Goal: Transaction & Acquisition: Purchase product/service

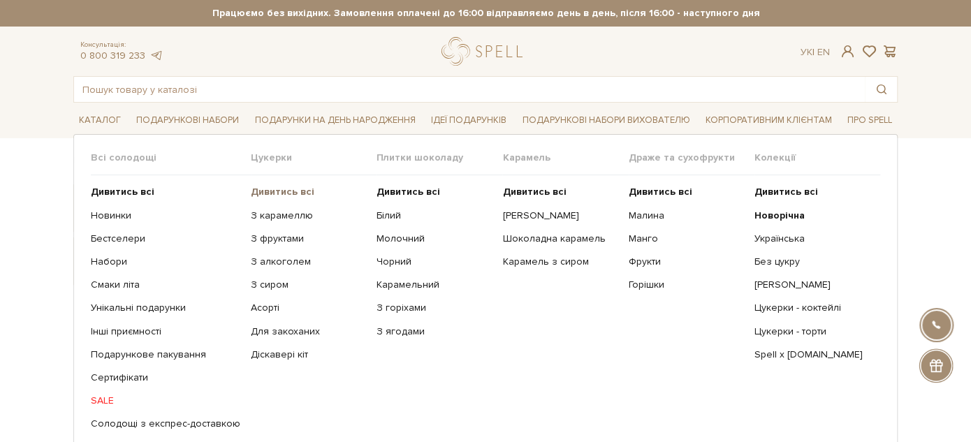
click at [273, 189] on b "Дивитись всі" at bounding box center [283, 192] width 64 height 12
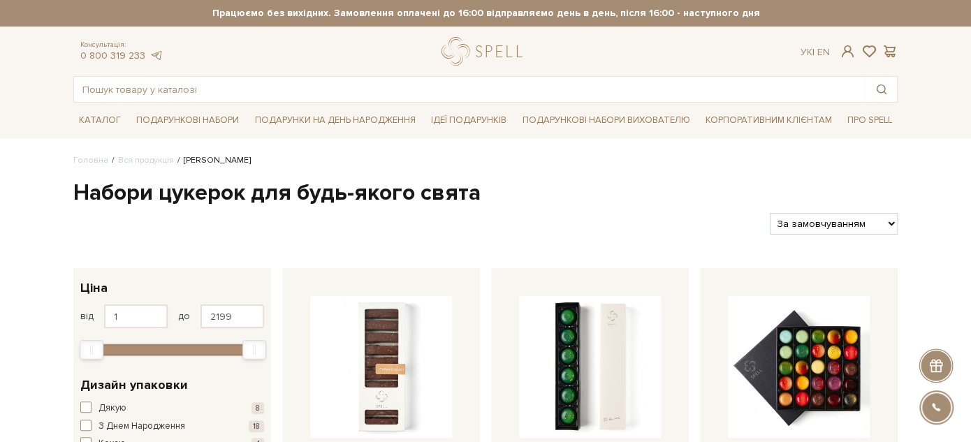
click at [868, 222] on select "За замовчуванням За Ціною (зростання) За Ціною (зменшення) Новинки За популярні…" at bounding box center [834, 224] width 128 height 22
select select "https://spellchocolate.com/our-productions/seti-cukerok/?sort=p.price&order=ASC"
click at [770, 213] on select "За замовчуванням За Ціною (зростання) За Ціною (зменшення) Новинки За популярні…" at bounding box center [834, 224] width 128 height 22
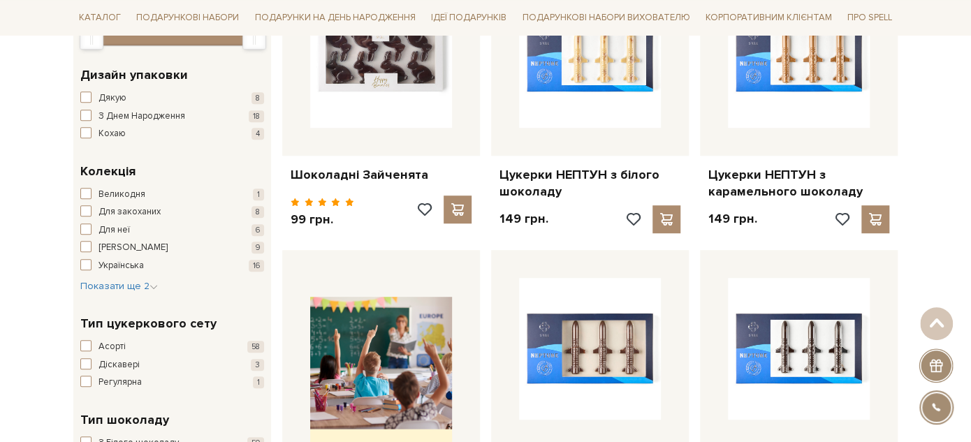
scroll to position [233, 0]
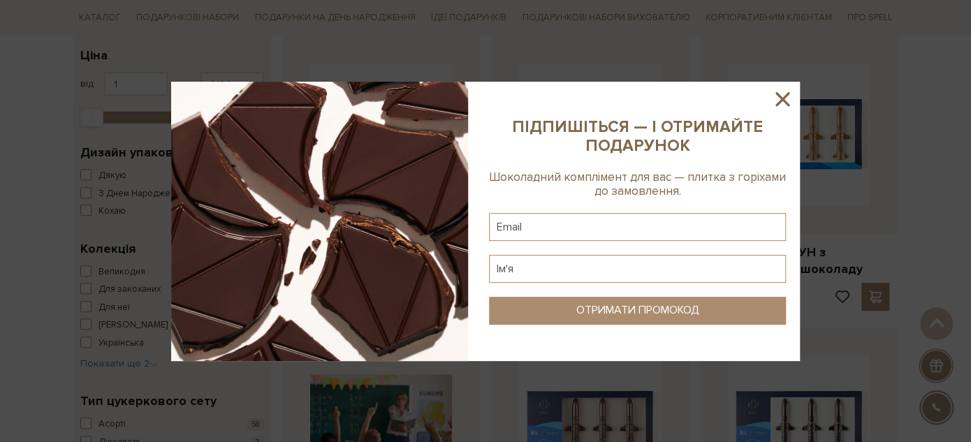
click at [773, 99] on icon at bounding box center [782, 99] width 24 height 24
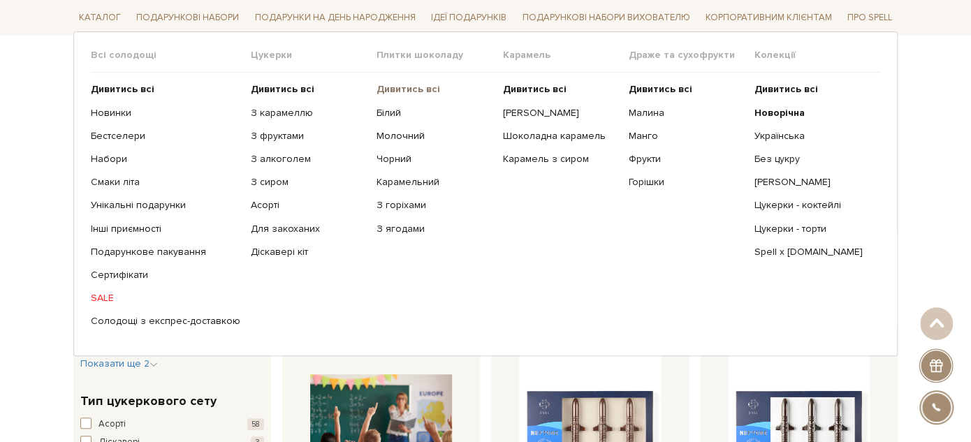
click at [395, 89] on b "Дивитись всі" at bounding box center [409, 89] width 64 height 12
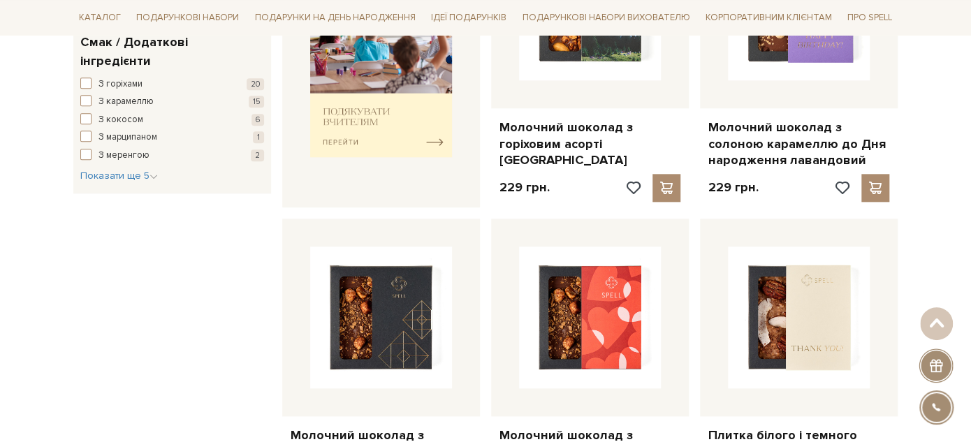
scroll to position [776, 0]
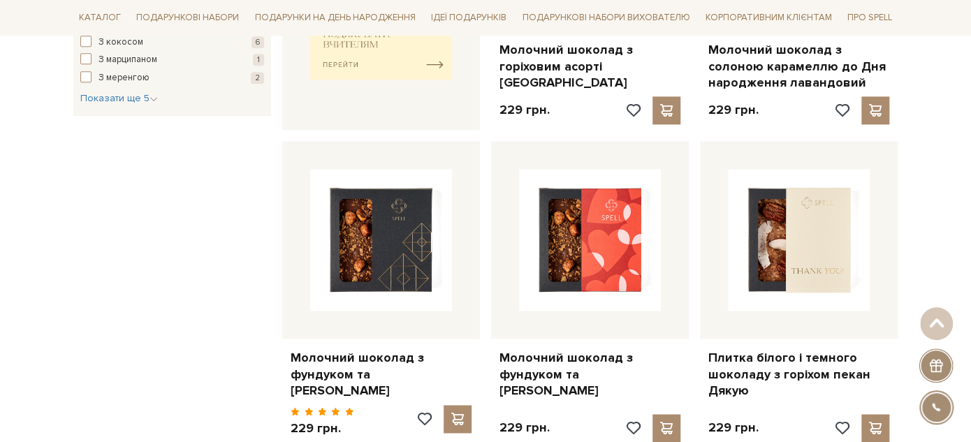
drag, startPoint x: 812, startPoint y: 380, endPoint x: 956, endPoint y: 184, distance: 243.4
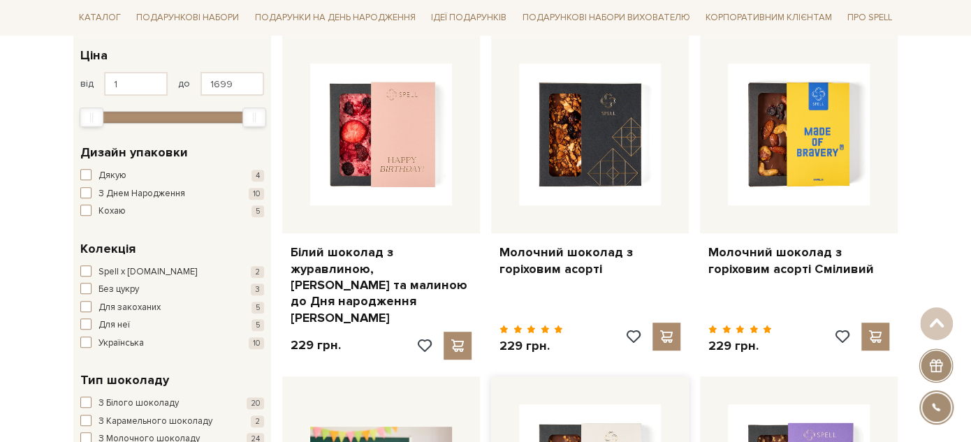
scroll to position [0, 0]
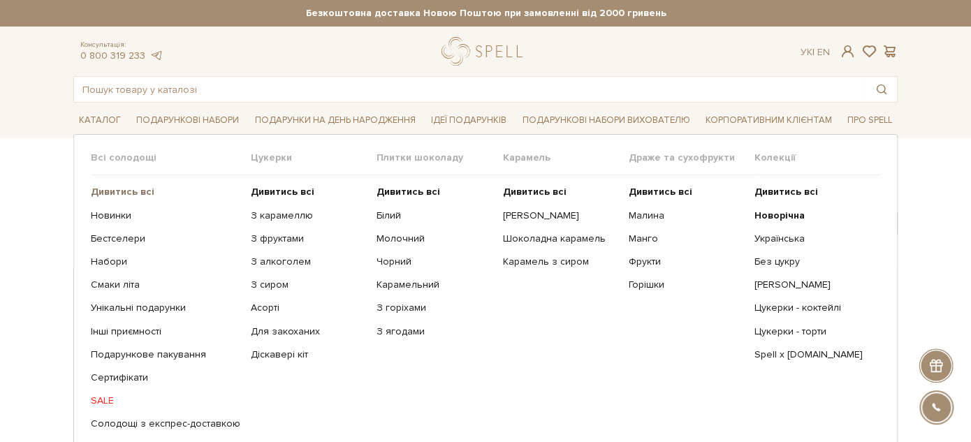
click at [136, 189] on b "Дивитись всі" at bounding box center [123, 192] width 64 height 12
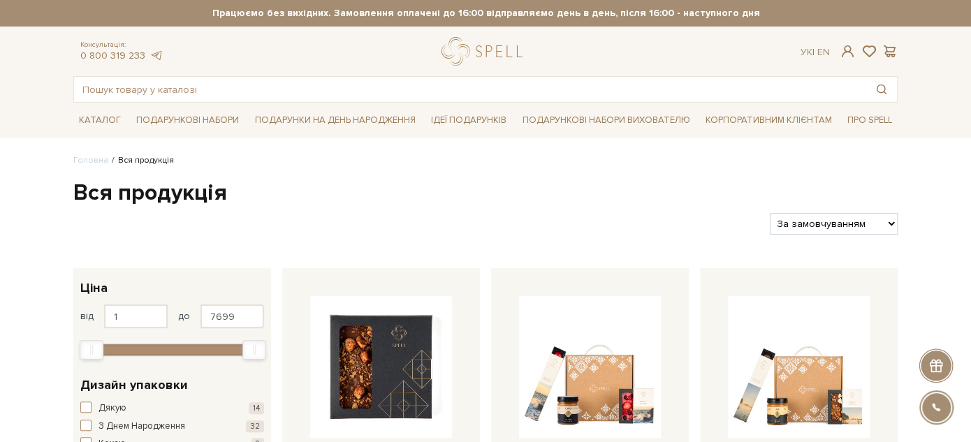
click at [855, 228] on select "За замовчуванням За Ціною (зростання) За Ціною (зменшення) Новинки За популярні…" at bounding box center [834, 224] width 128 height 22
select select "https://spellchocolate.com/our-productions/?sort=p.price&order=ASC"
click at [770, 213] on select "За замовчуванням За Ціною (зростання) За Ціною (зменшення) Новинки За популярні…" at bounding box center [834, 224] width 128 height 22
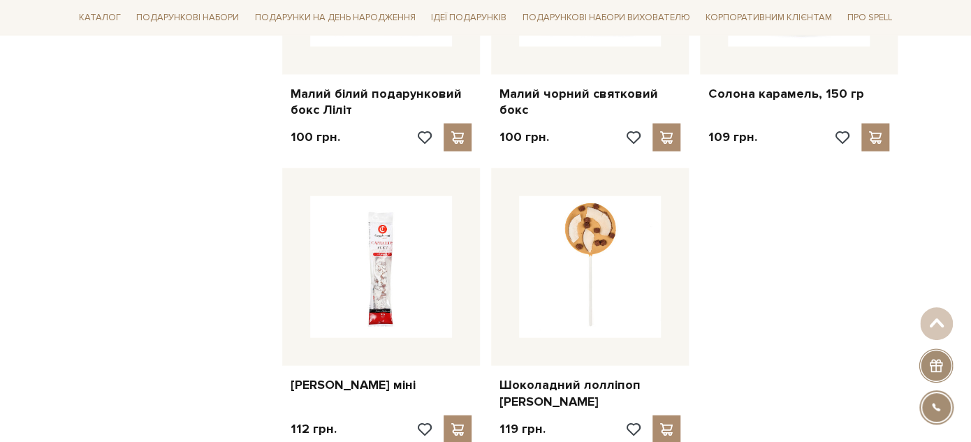
scroll to position [1707, 0]
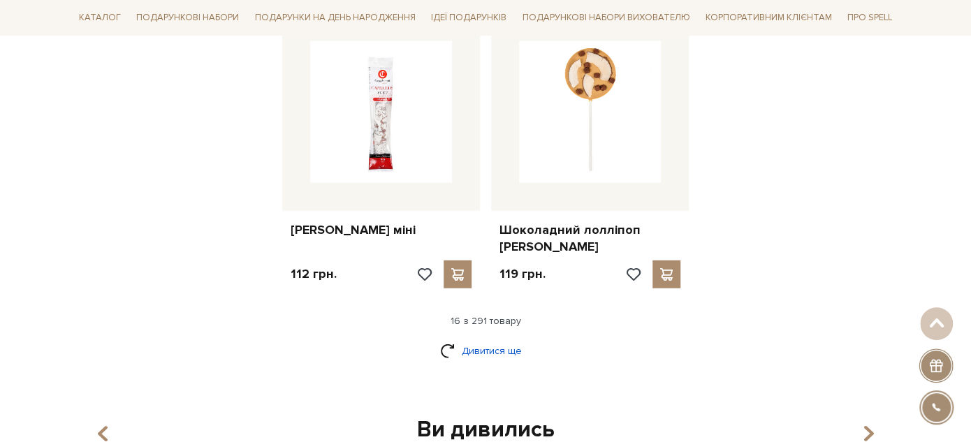
click at [451, 339] on link "Дивитися ще" at bounding box center [485, 351] width 91 height 24
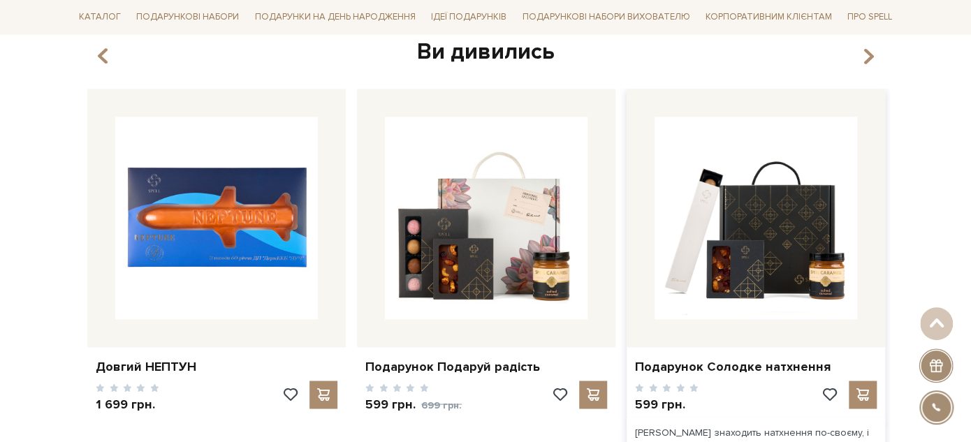
scroll to position [3337, 0]
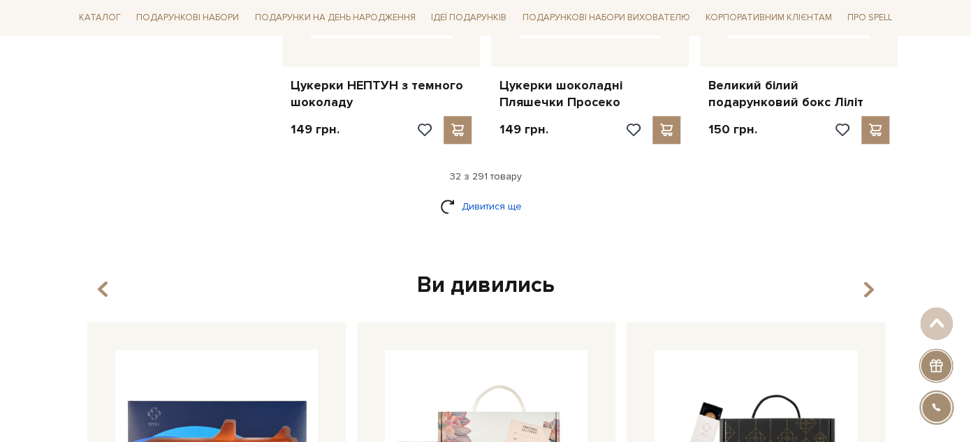
click at [489, 194] on link "Дивитися ще" at bounding box center [485, 206] width 91 height 24
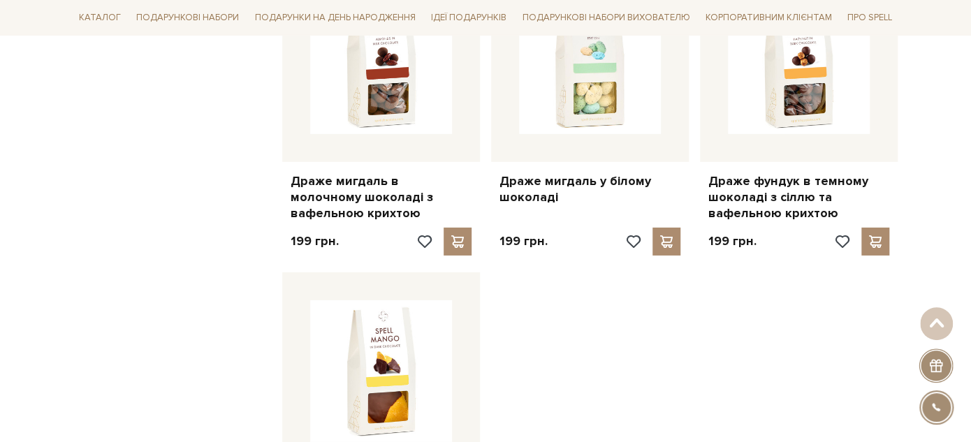
scroll to position [4812, 0]
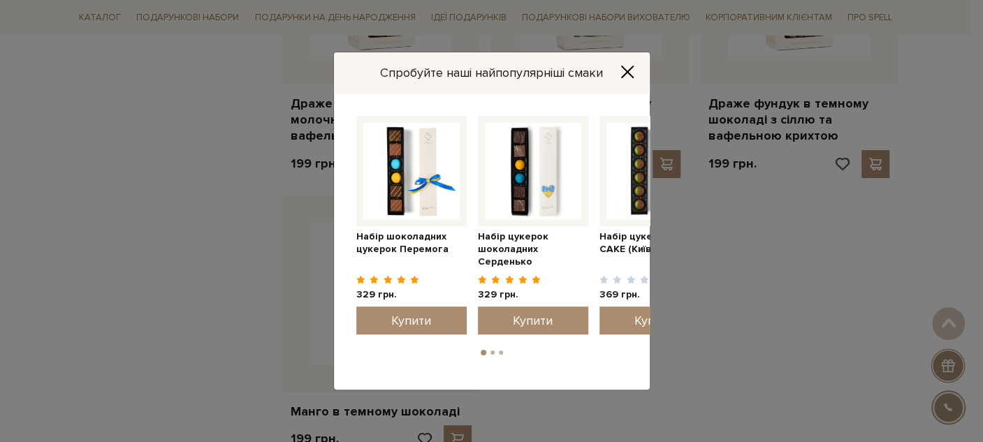
click at [631, 71] on icon "Close" at bounding box center [627, 72] width 14 height 14
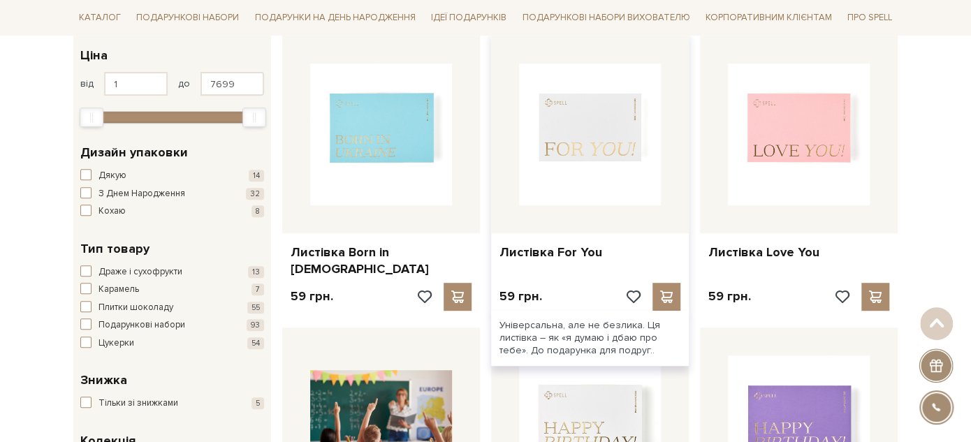
scroll to position [0, 0]
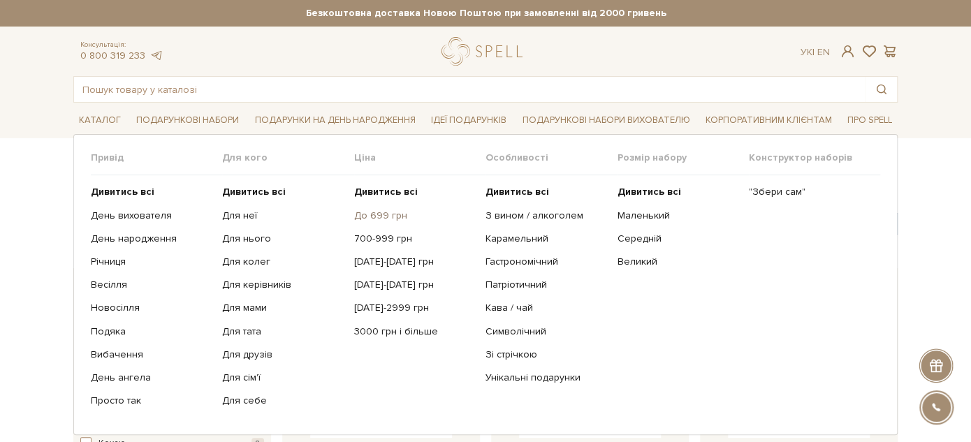
click at [372, 214] on link "До 699 грн" at bounding box center [414, 216] width 121 height 13
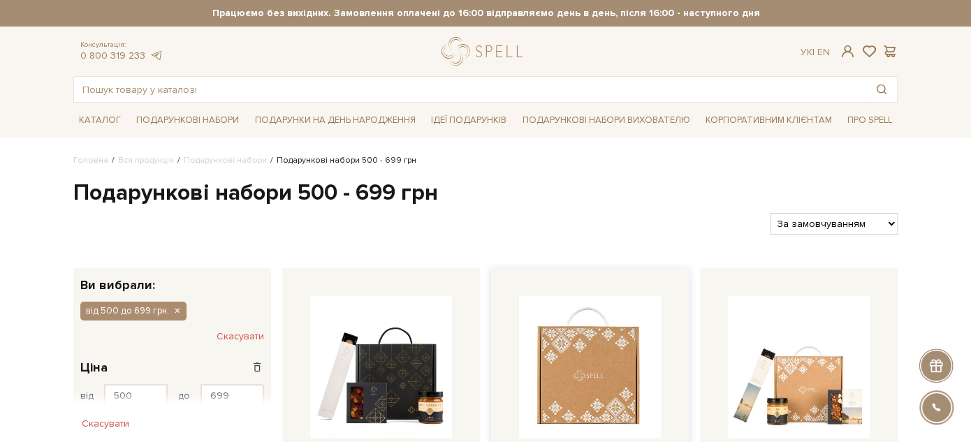
scroll to position [78, 0]
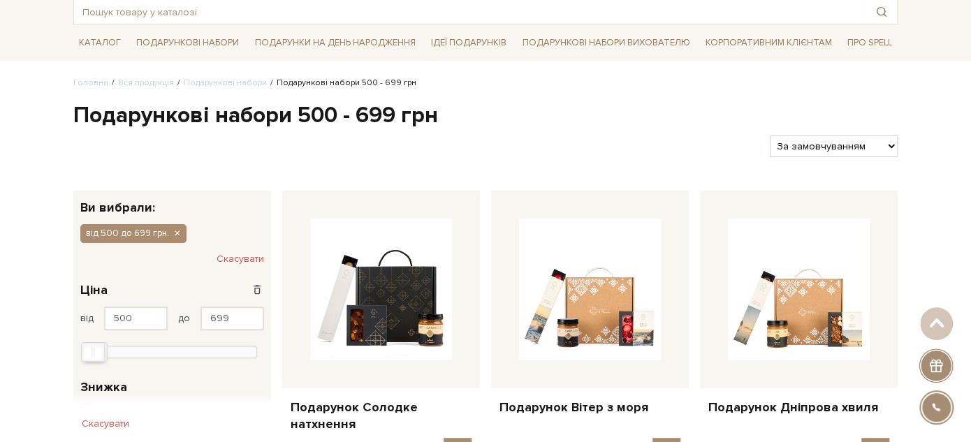
click at [800, 139] on select "За замовчуванням За Ціною (зростання) За Ціною (зменшення) Новинки За популярні…" at bounding box center [834, 147] width 128 height 22
select select "[URL][DOMAIN_NAME]"
click at [770, 136] on select "За замовчуванням За Ціною (зростання) За Ціною (зменшення) Новинки За популярні…" at bounding box center [834, 147] width 128 height 22
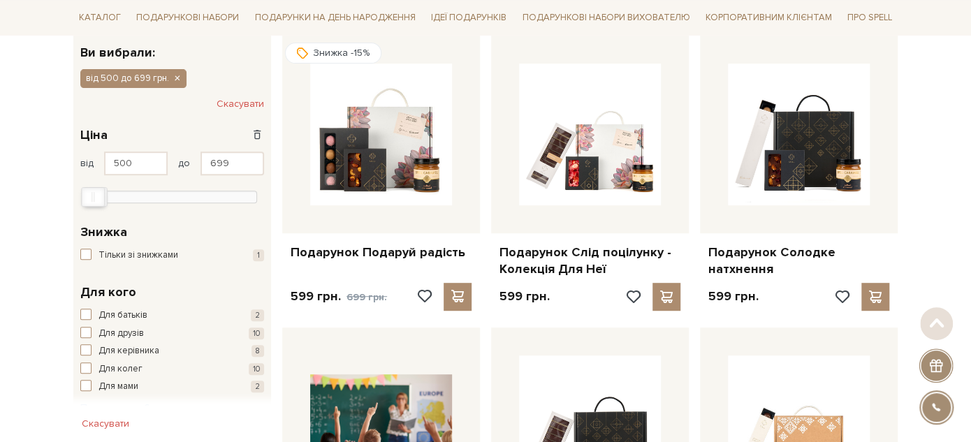
scroll to position [310, 0]
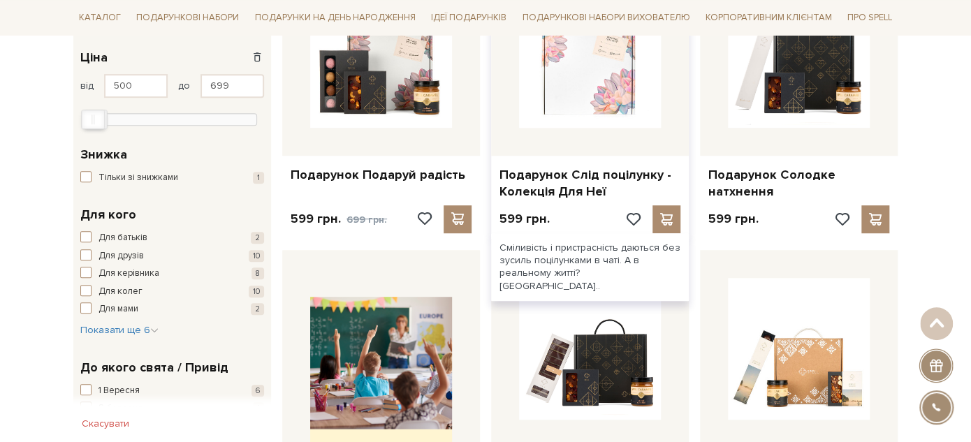
click at [579, 117] on img at bounding box center [590, 57] width 142 height 142
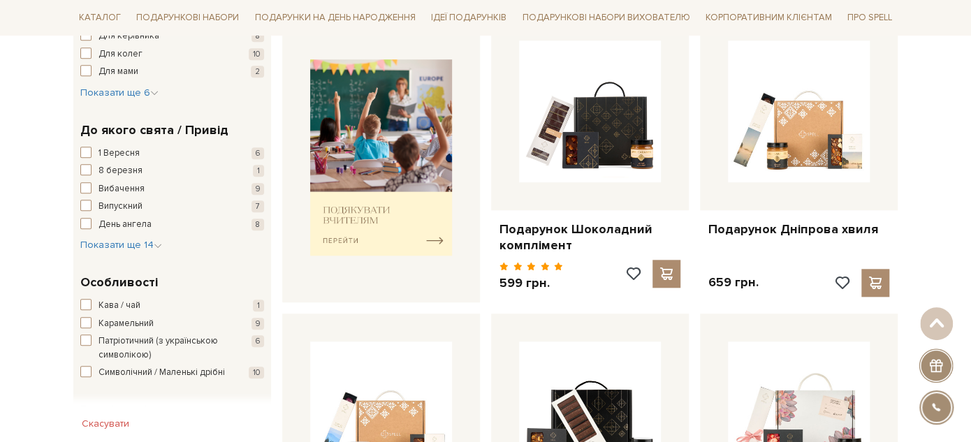
scroll to position [625, 0]
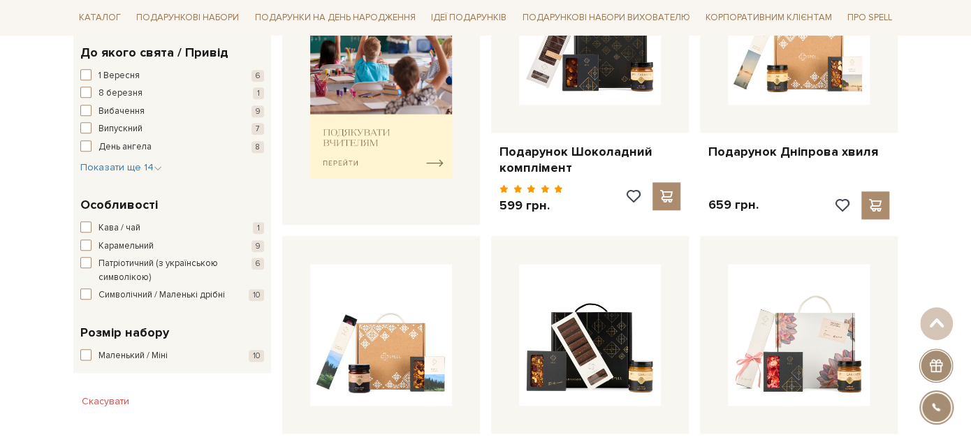
drag, startPoint x: 588, startPoint y: 105, endPoint x: 935, endPoint y: 98, distance: 346.5
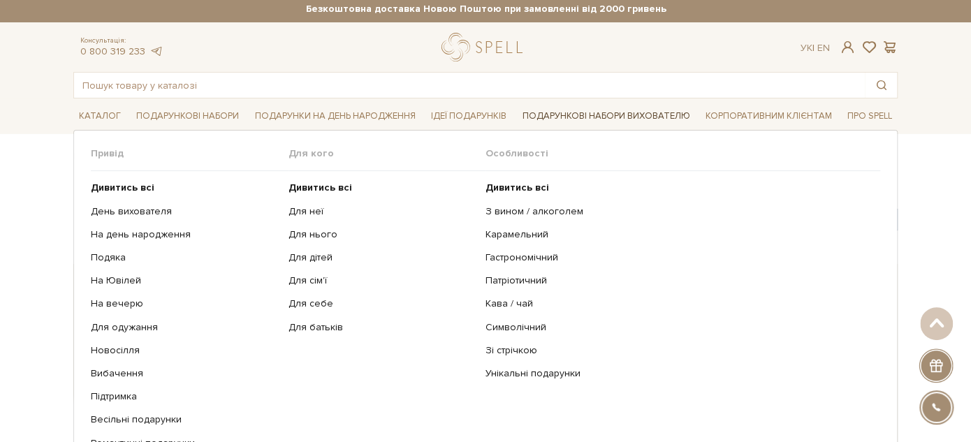
scroll to position [0, 0]
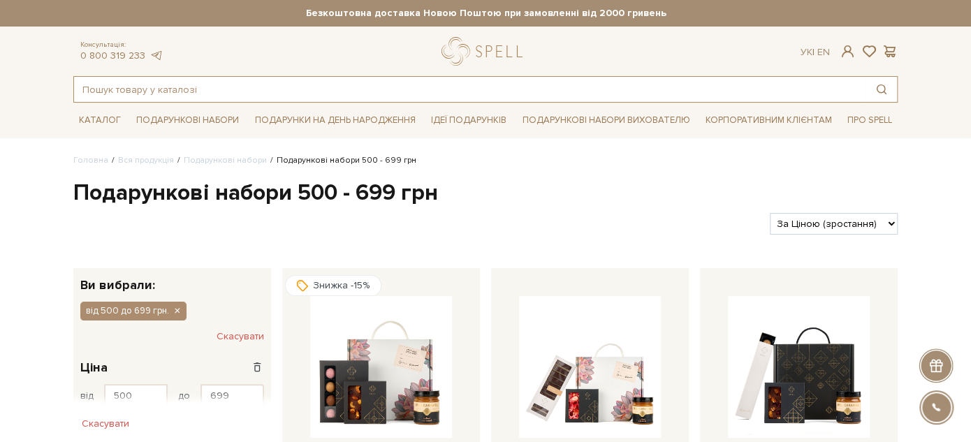
click at [445, 94] on input "text" at bounding box center [469, 89] width 791 height 25
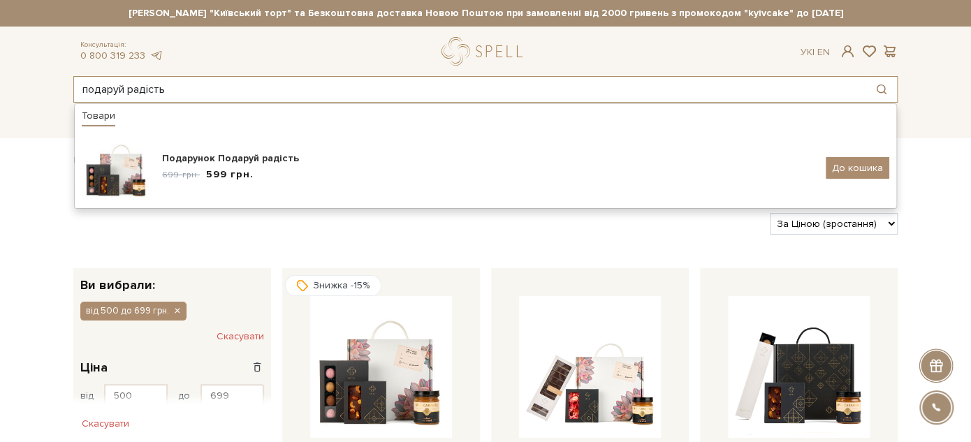
type input "подаруй радість"
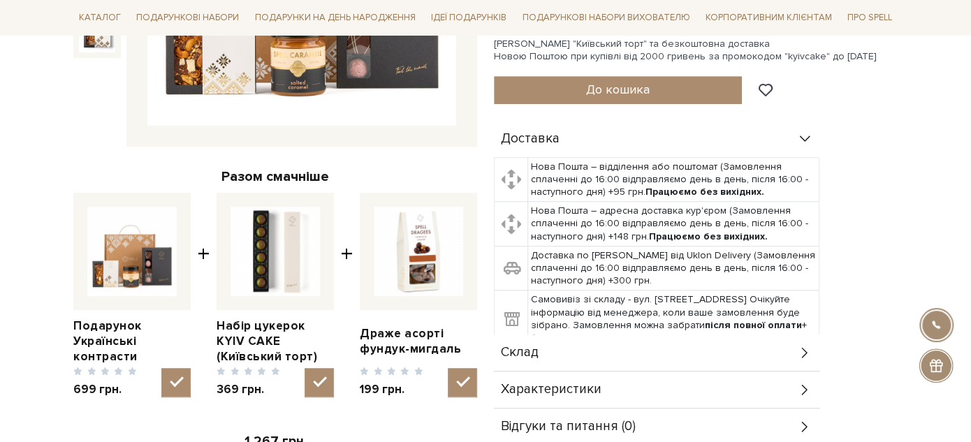
scroll to position [620, 0]
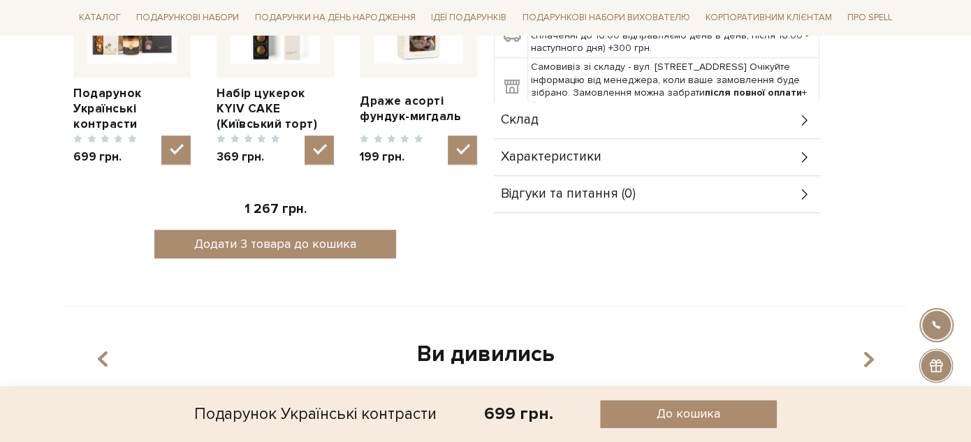
click at [559, 115] on div "Склад" at bounding box center [657, 120] width 326 height 36
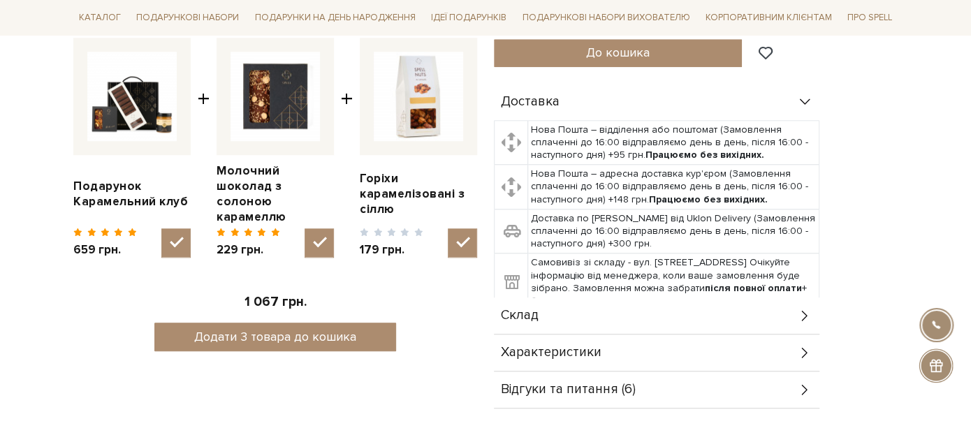
scroll to position [699, 0]
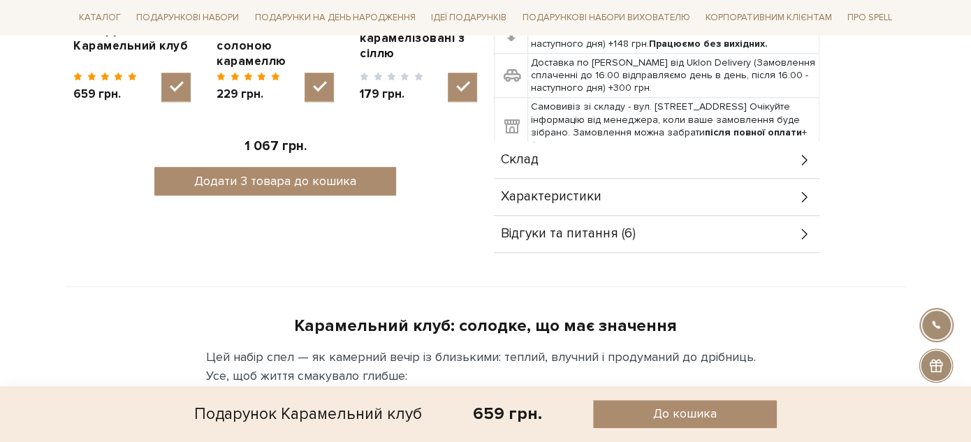
click at [570, 147] on div "Склад" at bounding box center [657, 160] width 326 height 36
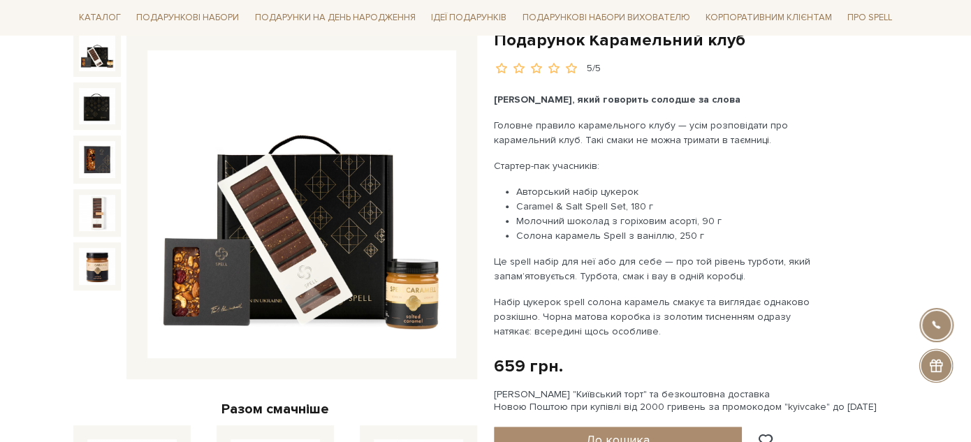
scroll to position [78, 0]
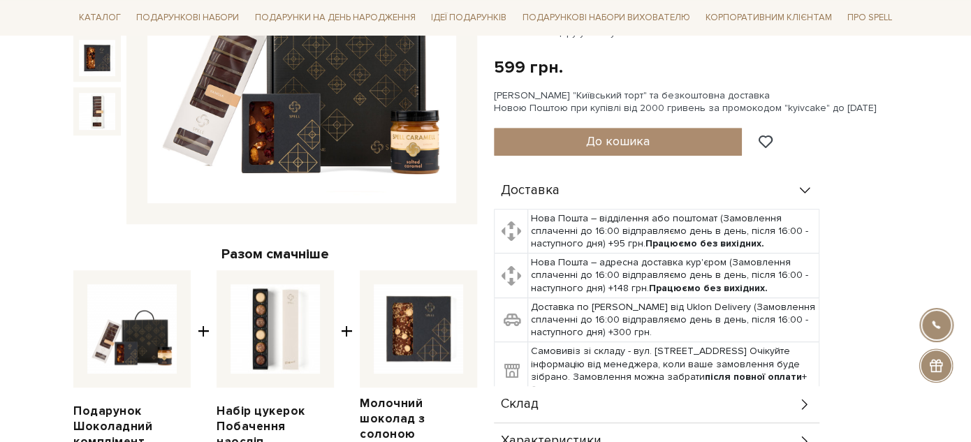
scroll to position [388, 0]
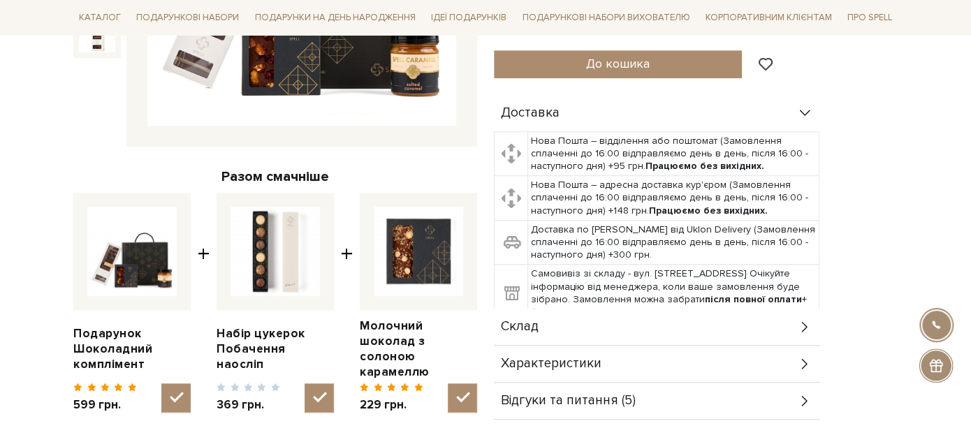
click at [596, 330] on div "Склад" at bounding box center [657, 327] width 326 height 36
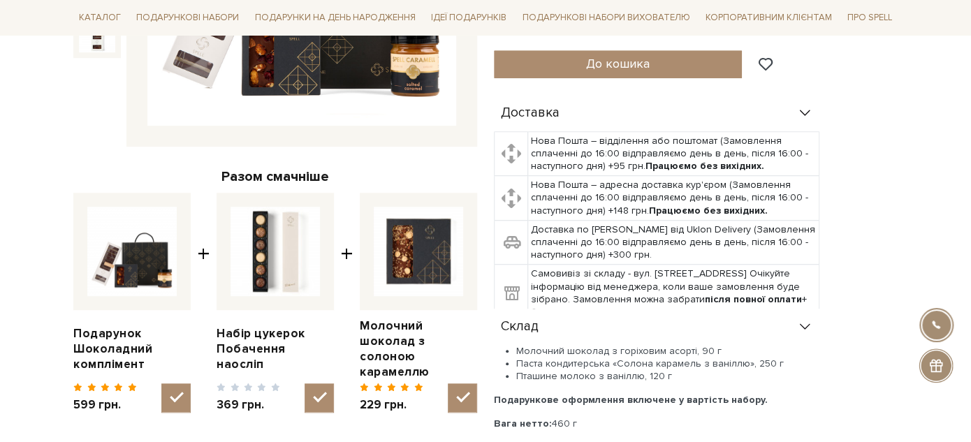
scroll to position [155, 0]
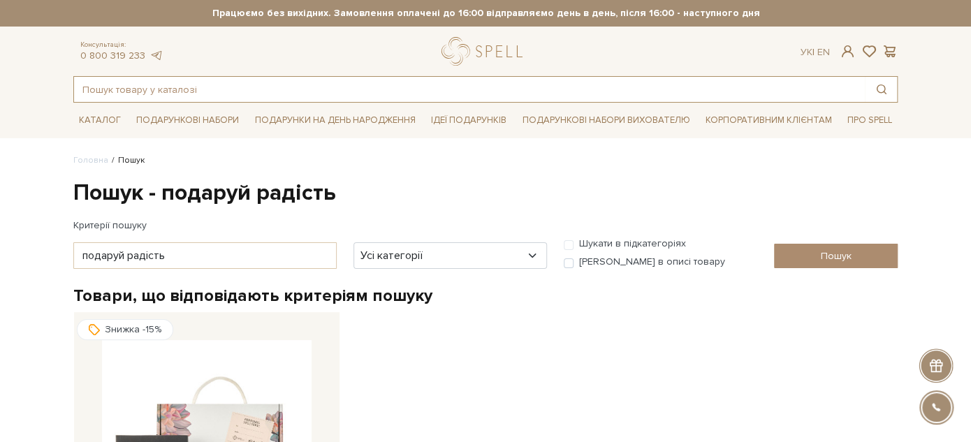
click at [242, 85] on input "text" at bounding box center [469, 89] width 791 height 25
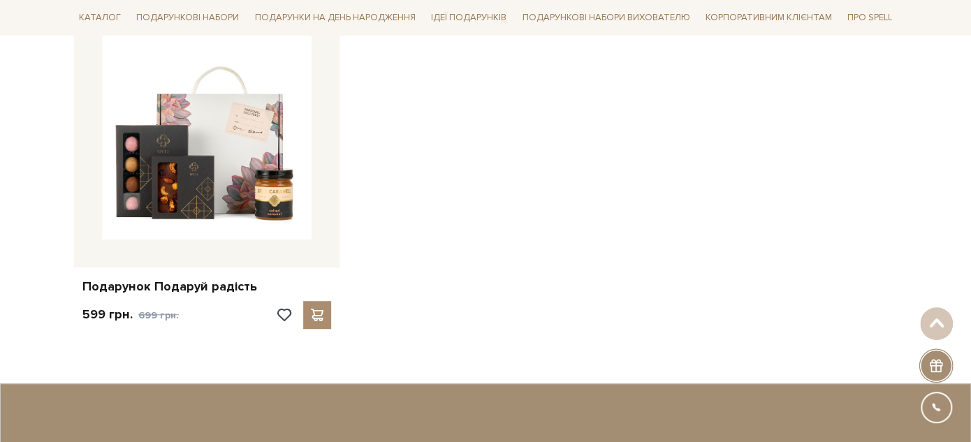
scroll to position [78, 0]
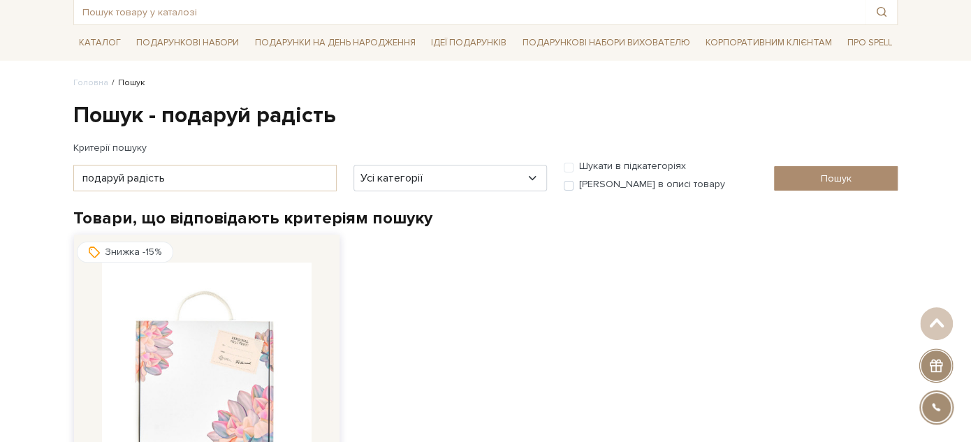
click at [241, 302] on img at bounding box center [207, 368] width 210 height 210
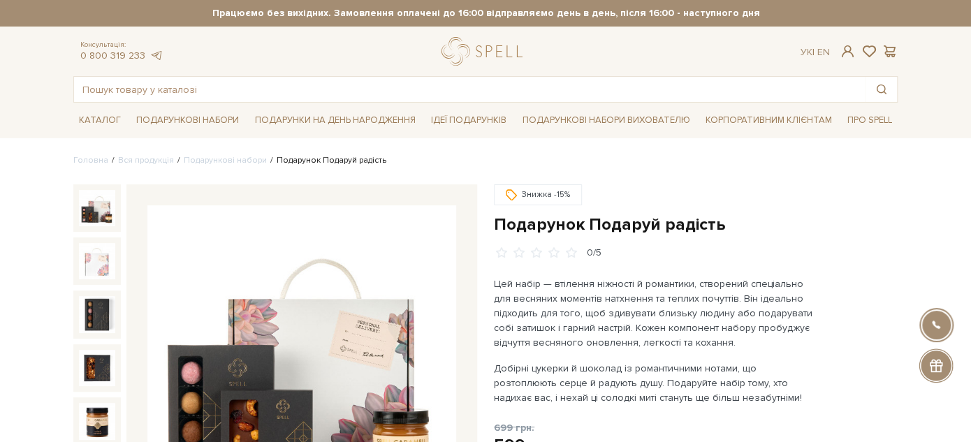
click at [512, 224] on h1 "Подарунок Подаруй радість" at bounding box center [696, 225] width 404 height 22
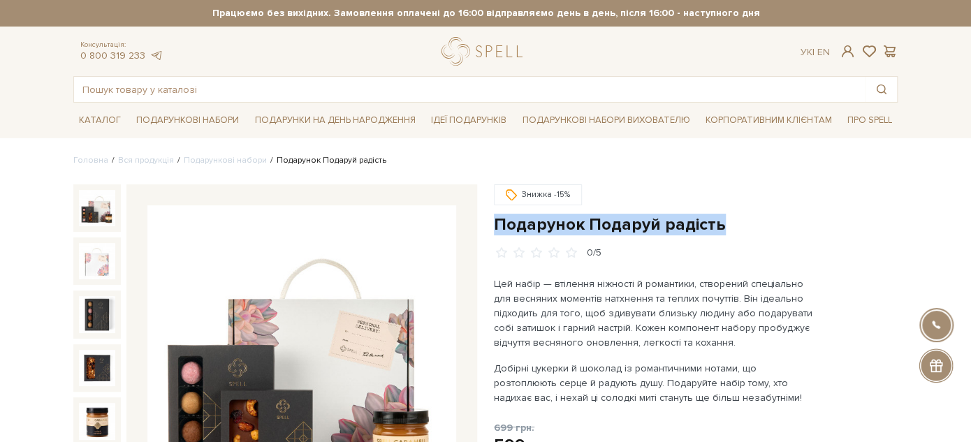
drag, startPoint x: 512, startPoint y: 224, endPoint x: 746, endPoint y: 228, distance: 234.1
click at [746, 228] on h1 "Подарунок Подаруй радість" at bounding box center [696, 225] width 404 height 22
copy div "Подарунок Подаруй радість"
